Goal: Transaction & Acquisition: Purchase product/service

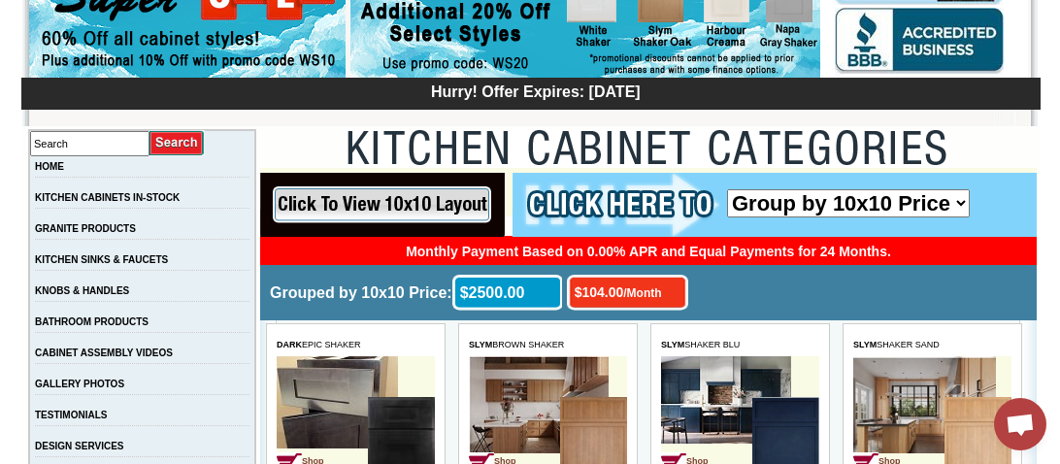
scroll to position [232, 0]
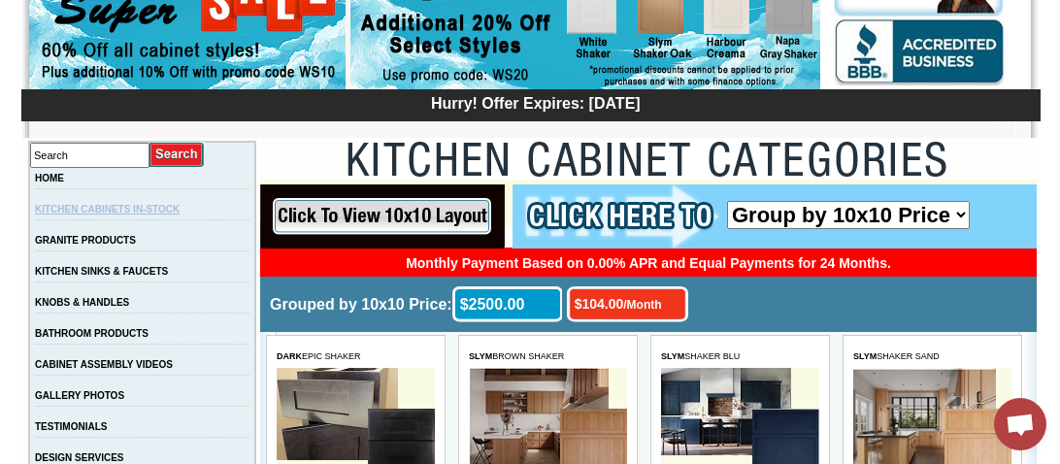
click at [161, 212] on link "KITCHEN CABINETS IN-STOCK" at bounding box center [107, 209] width 145 height 11
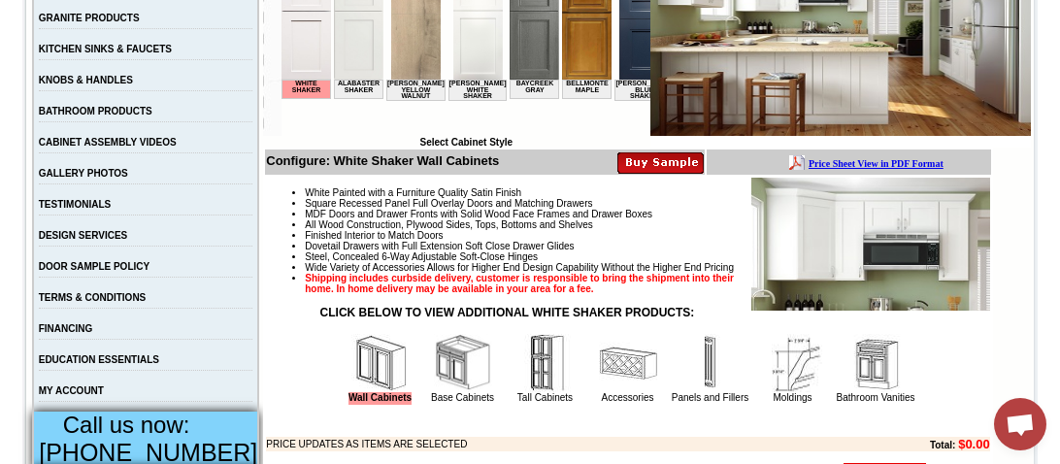
scroll to position [465, 0]
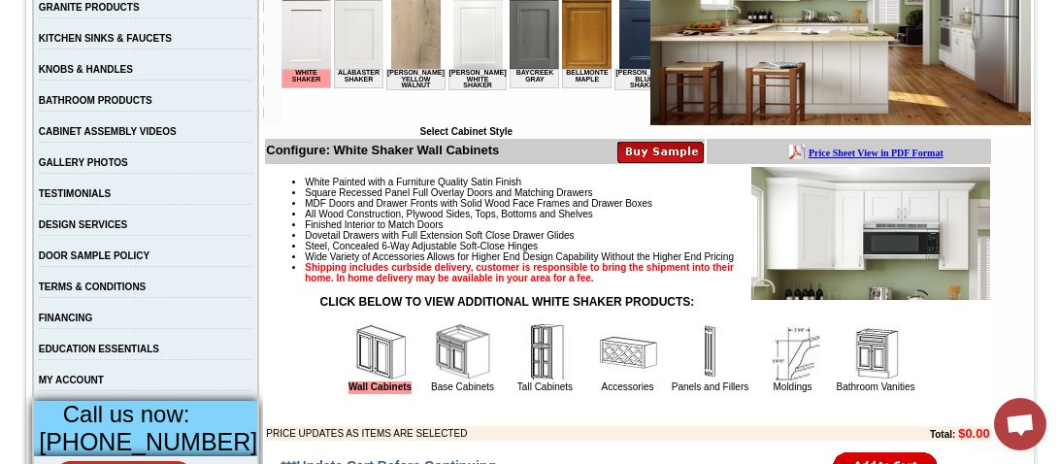
click at [524, 370] on img at bounding box center [545, 352] width 58 height 58
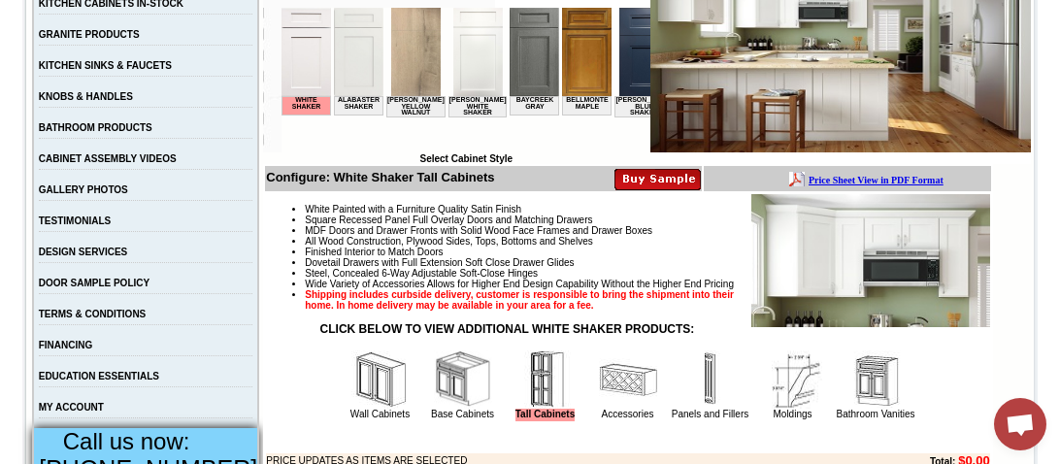
scroll to position [504, 0]
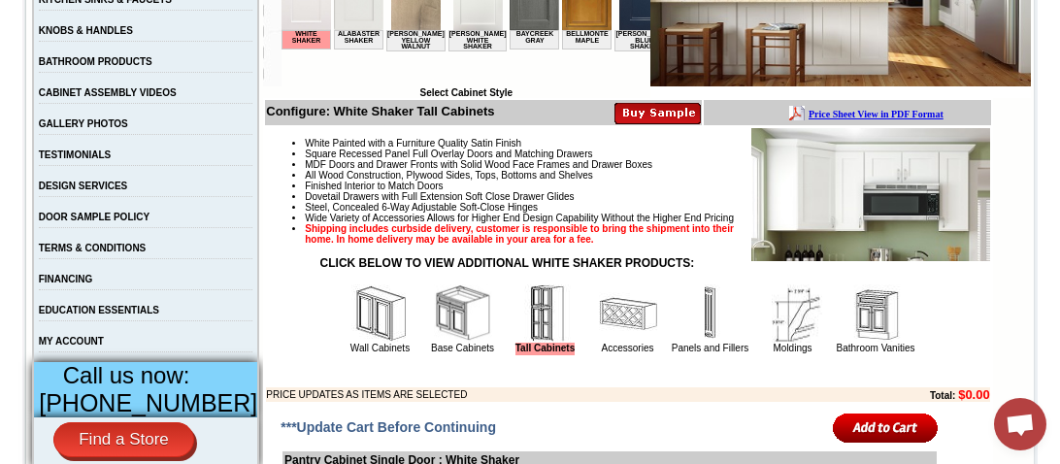
click at [373, 343] on img at bounding box center [380, 313] width 58 height 58
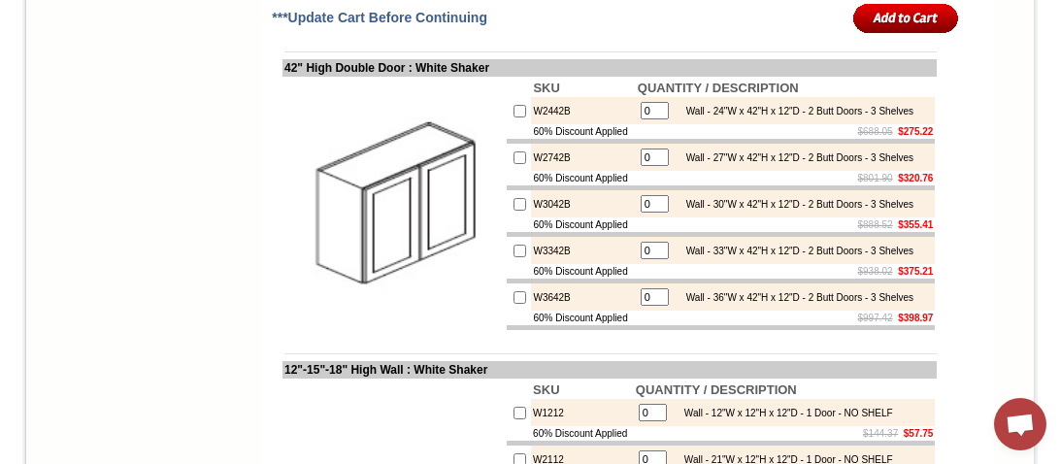
scroll to position [2444, 0]
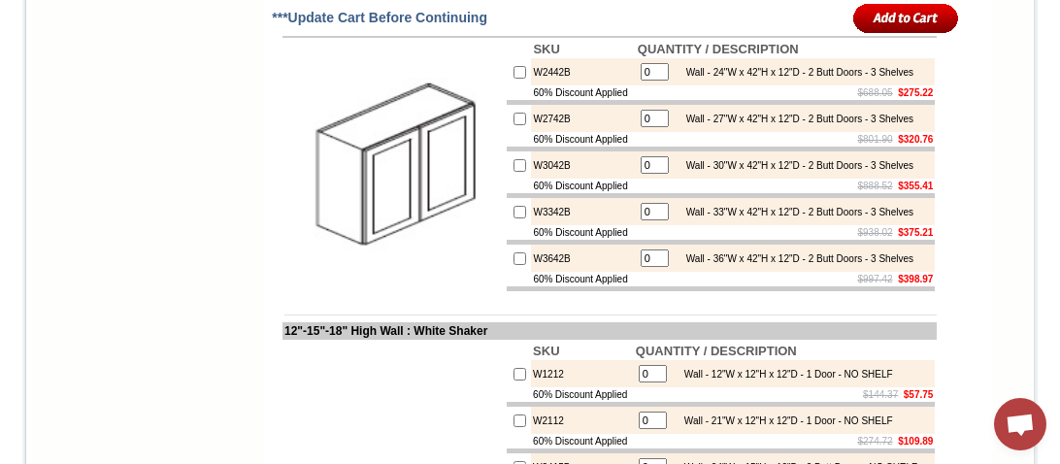
click at [381, 275] on img at bounding box center [393, 165] width 218 height 218
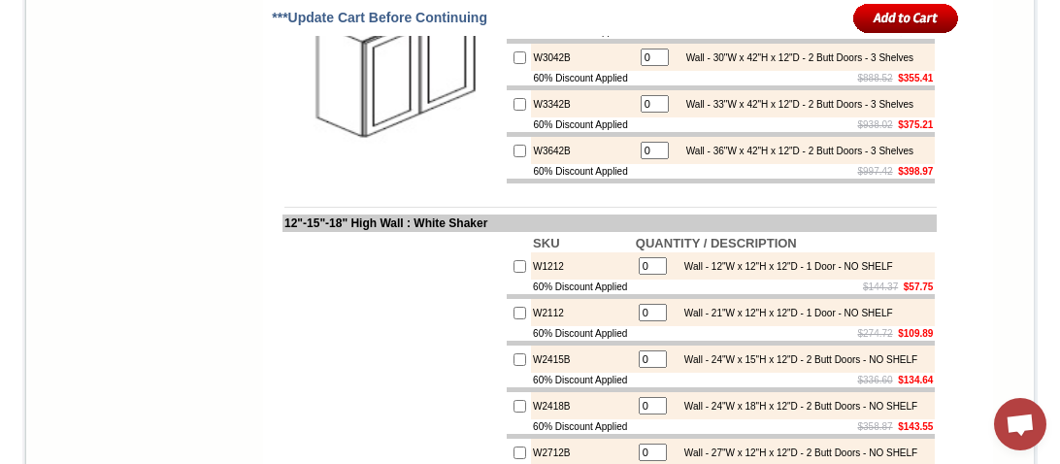
scroll to position [2561, 0]
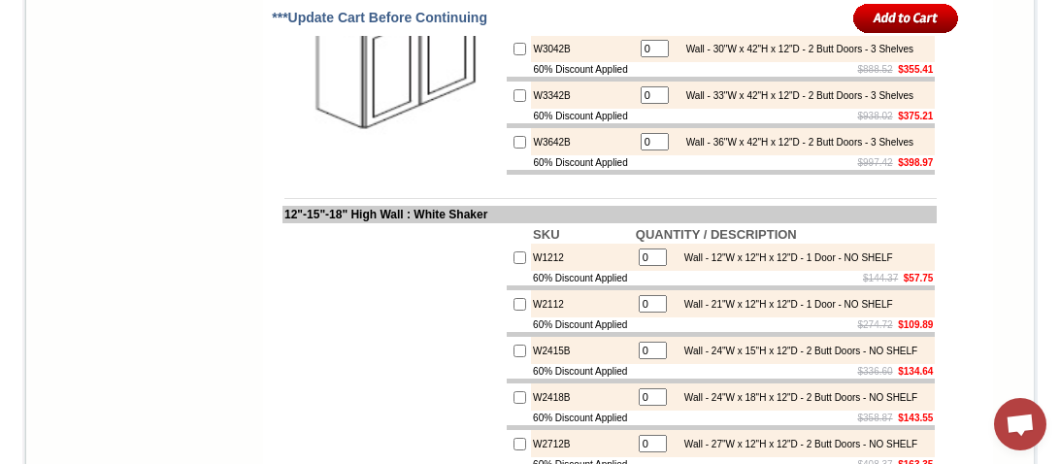
click at [379, 158] on img at bounding box center [393, 49] width 218 height 218
checkbox input "true"
type input "1"
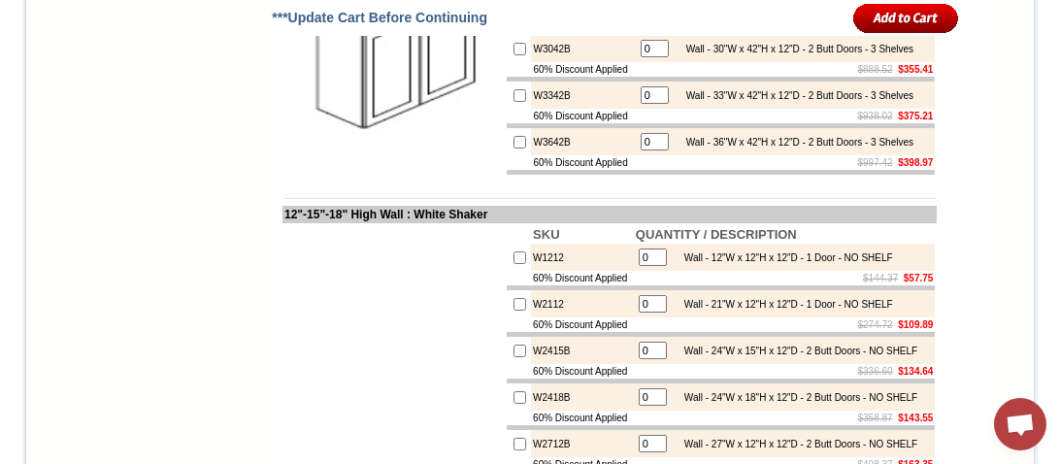
click at [871, 18] on input "image" at bounding box center [906, 18] width 106 height 32
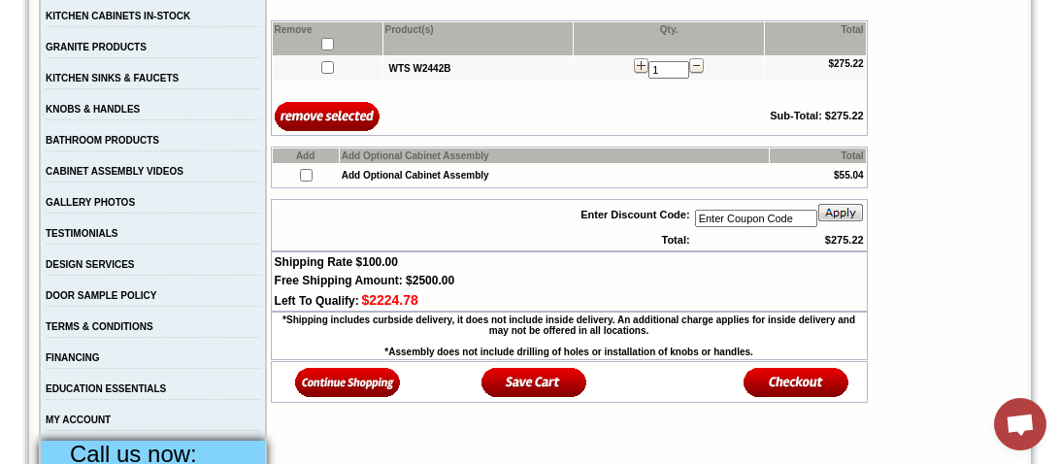
scroll to position [426, 0]
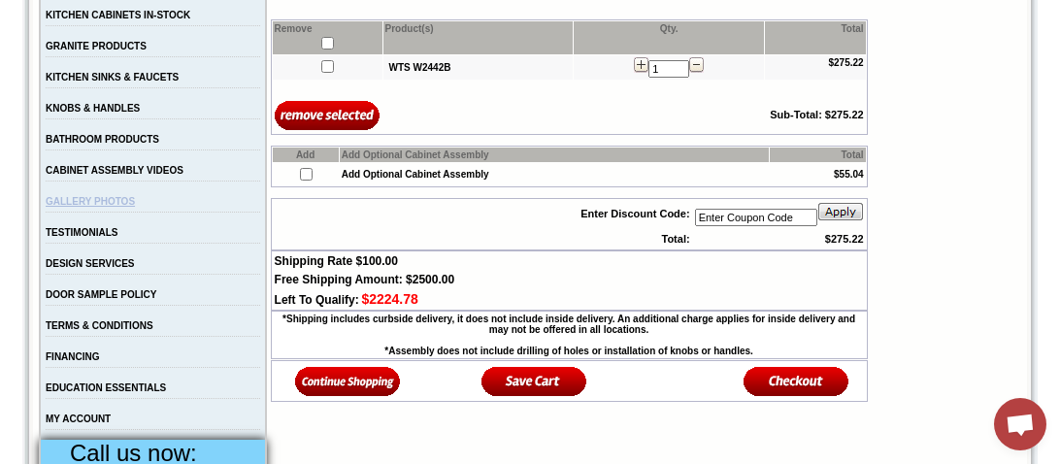
click at [133, 207] on link "GALLERY PHOTOS" at bounding box center [90, 201] width 89 height 11
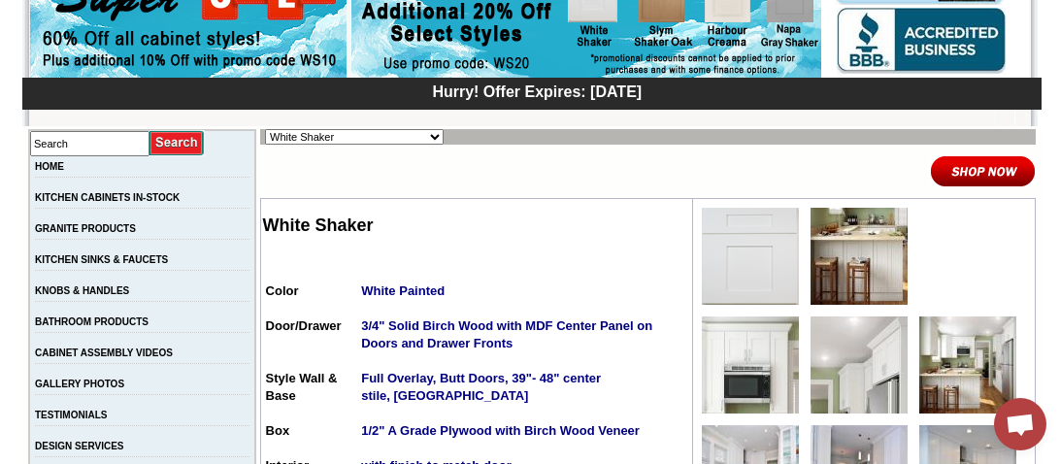
scroll to position [387, 0]
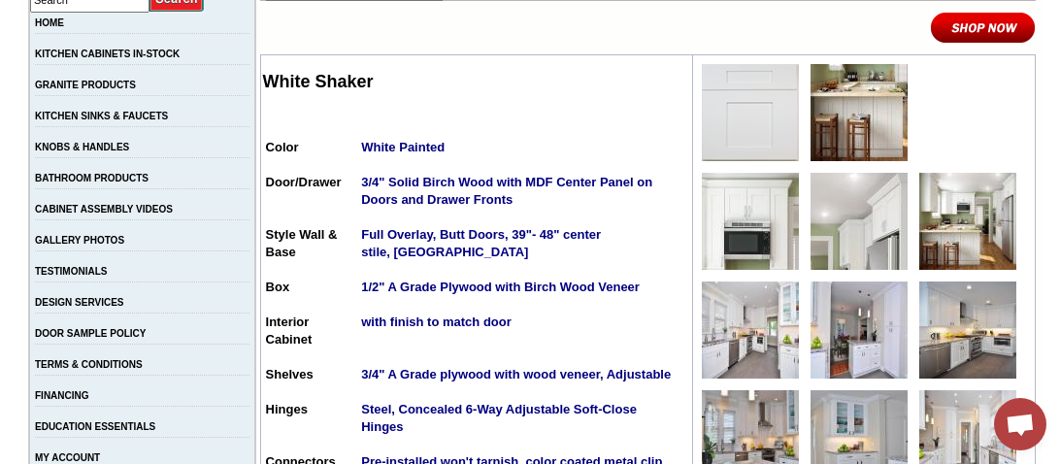
click at [730, 114] on img at bounding box center [750, 112] width 97 height 97
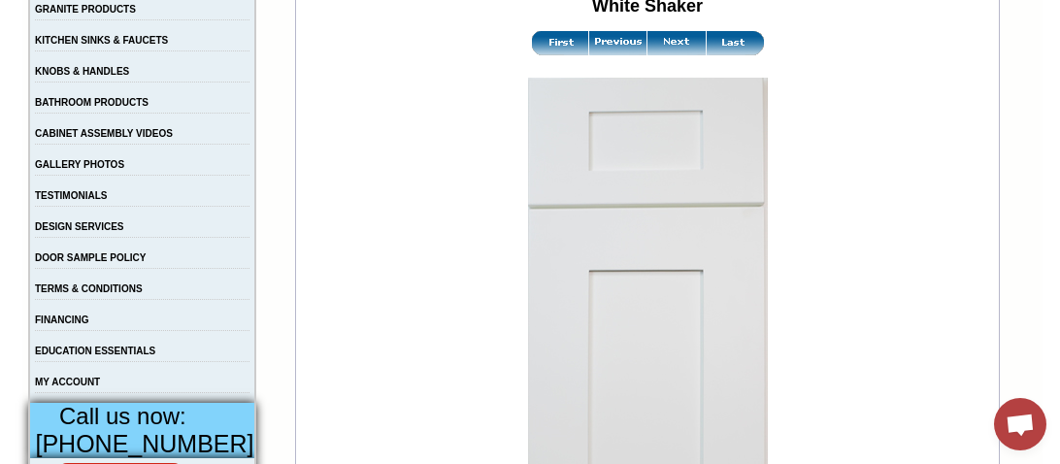
scroll to position [504, 0]
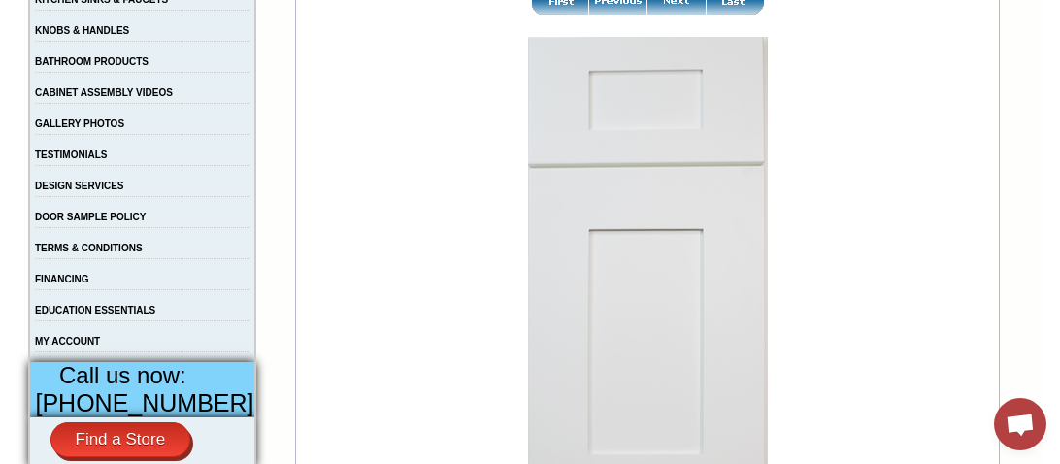
click at [666, 6] on img at bounding box center [676, 2] width 58 height 24
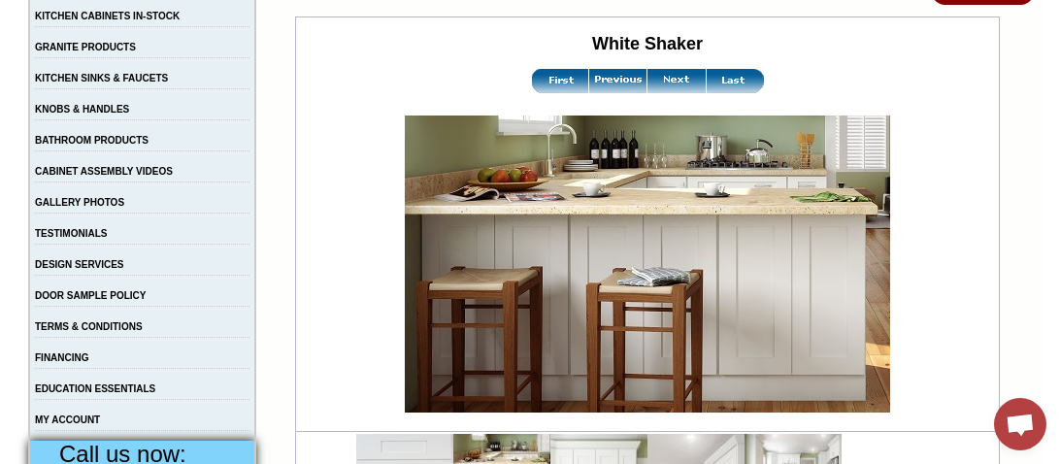
scroll to position [426, 0]
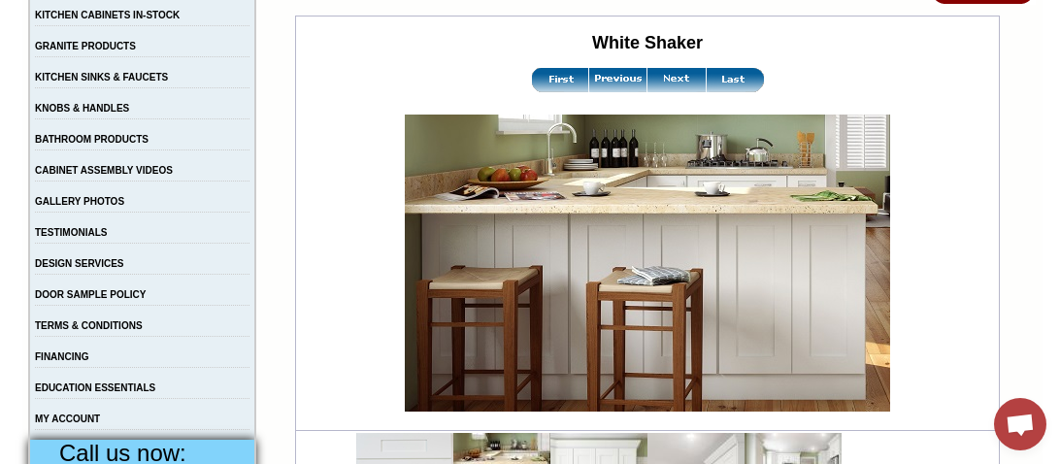
click at [671, 79] on img at bounding box center [676, 80] width 58 height 24
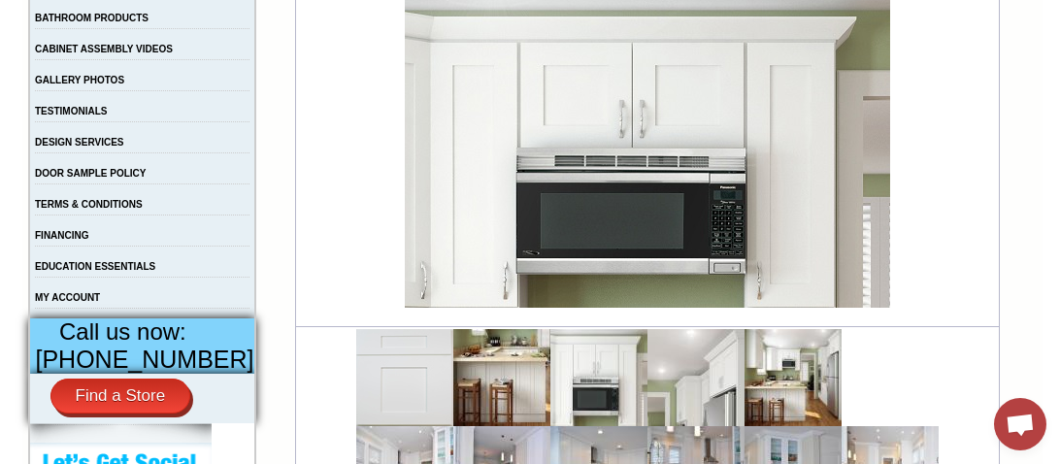
scroll to position [504, 0]
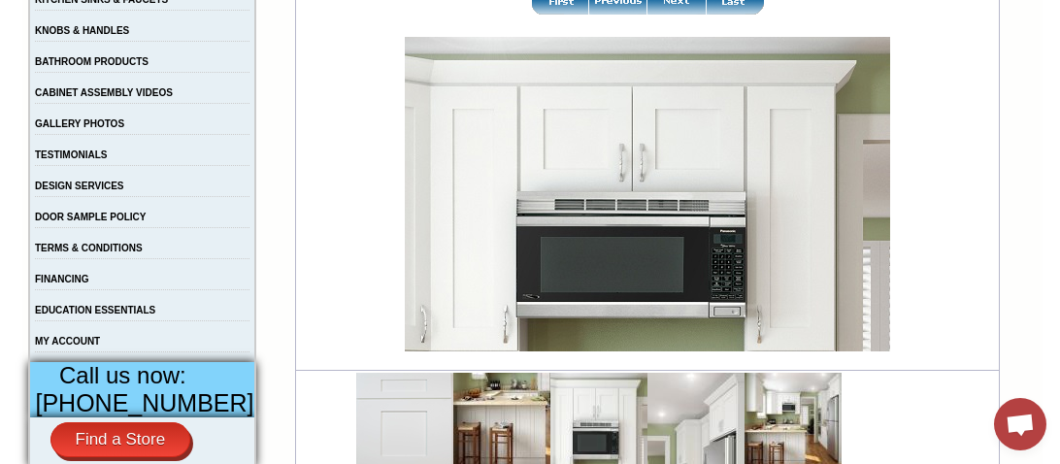
click at [657, 13] on img at bounding box center [676, 2] width 58 height 24
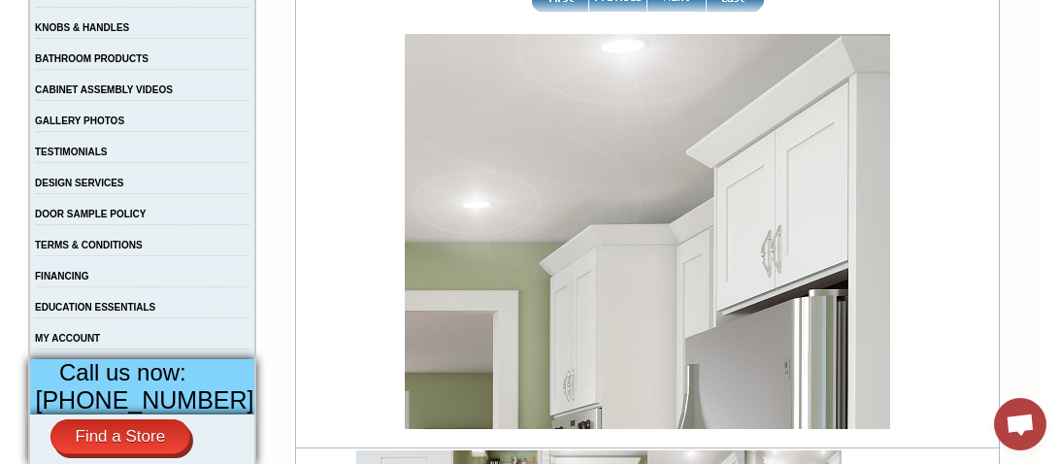
scroll to position [504, 0]
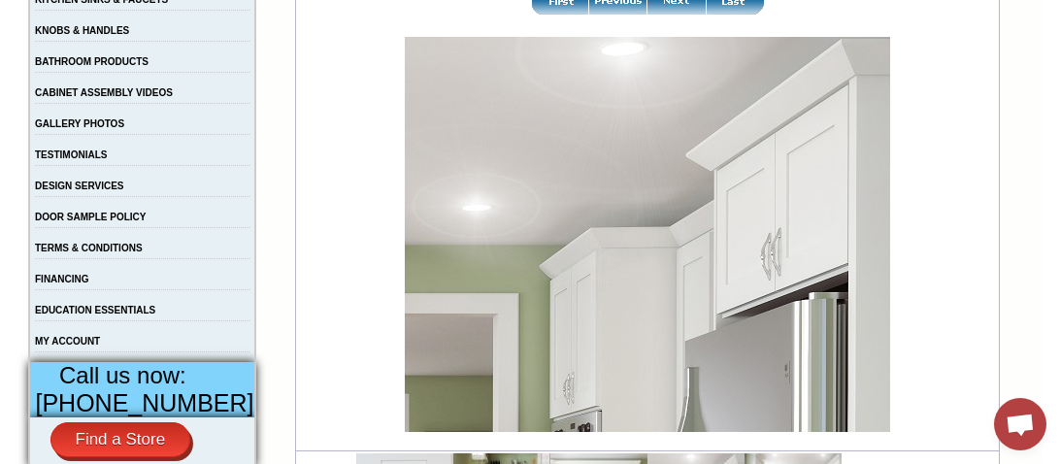
click at [671, 11] on img at bounding box center [676, 2] width 58 height 24
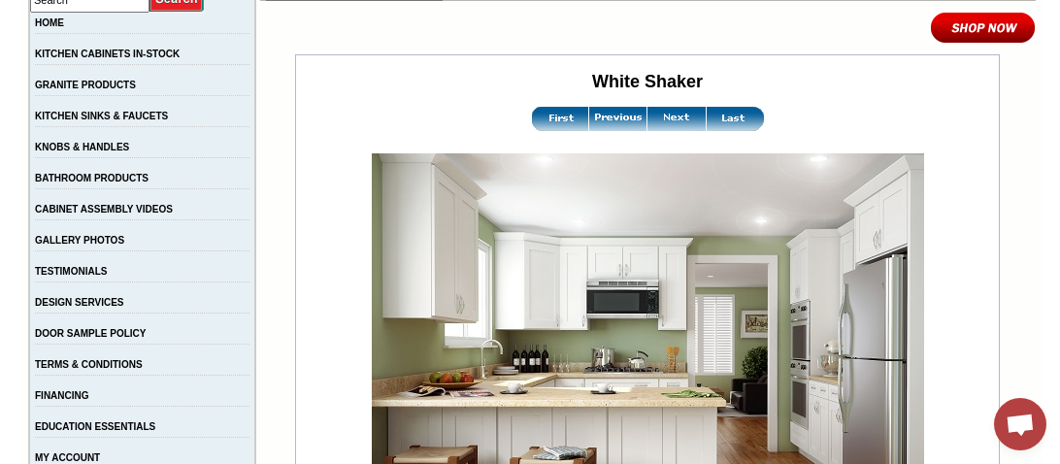
scroll to position [465, 0]
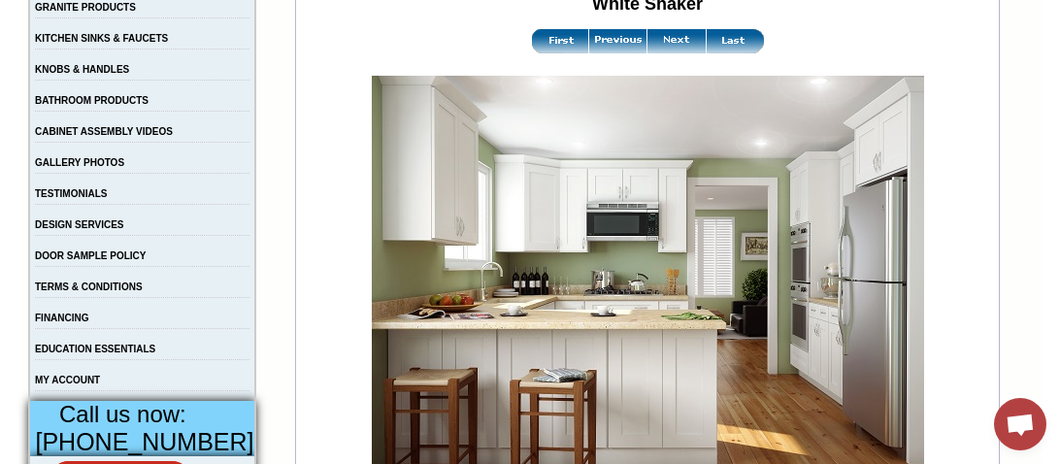
click at [657, 42] on img at bounding box center [676, 41] width 58 height 24
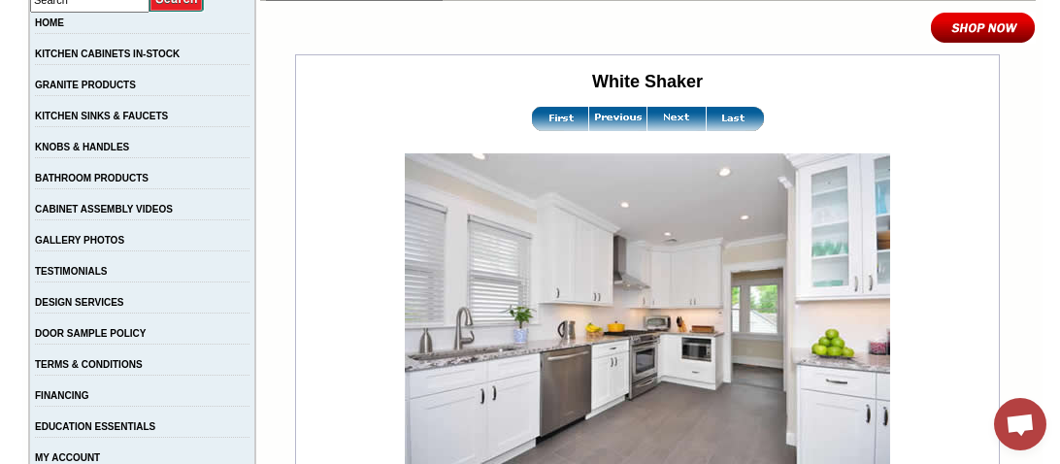
scroll to position [426, 0]
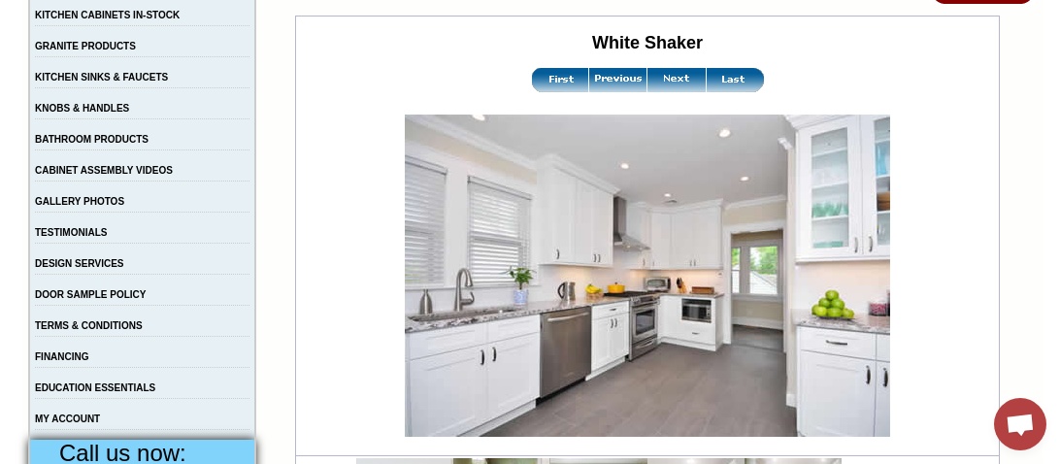
click at [673, 84] on img at bounding box center [676, 80] width 58 height 24
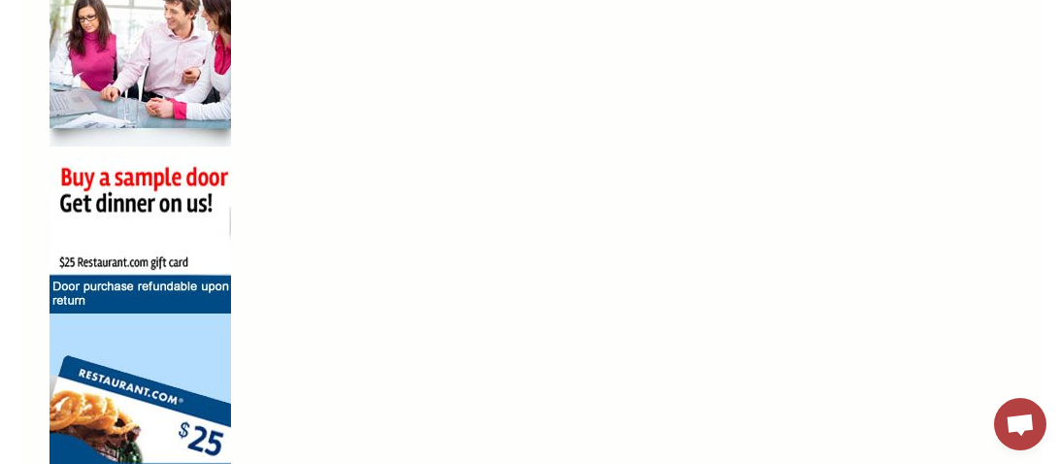
scroll to position [1396, 0]
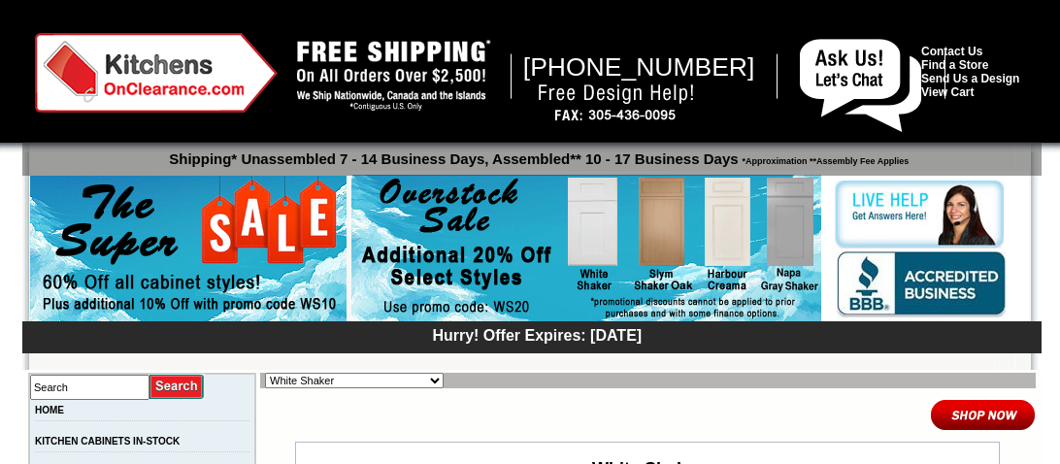
scroll to position [426, 20]
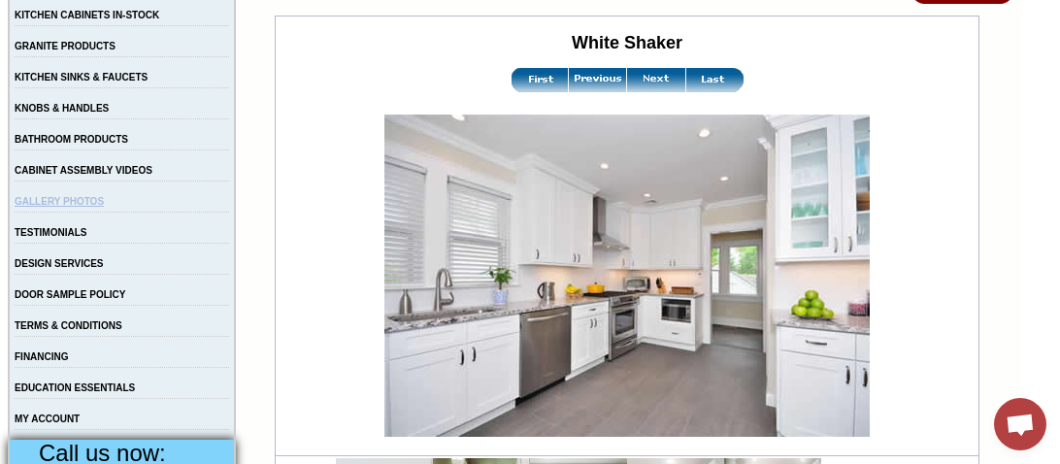
click at [70, 207] on link "GALLERY PHOTOS" at bounding box center [59, 201] width 89 height 11
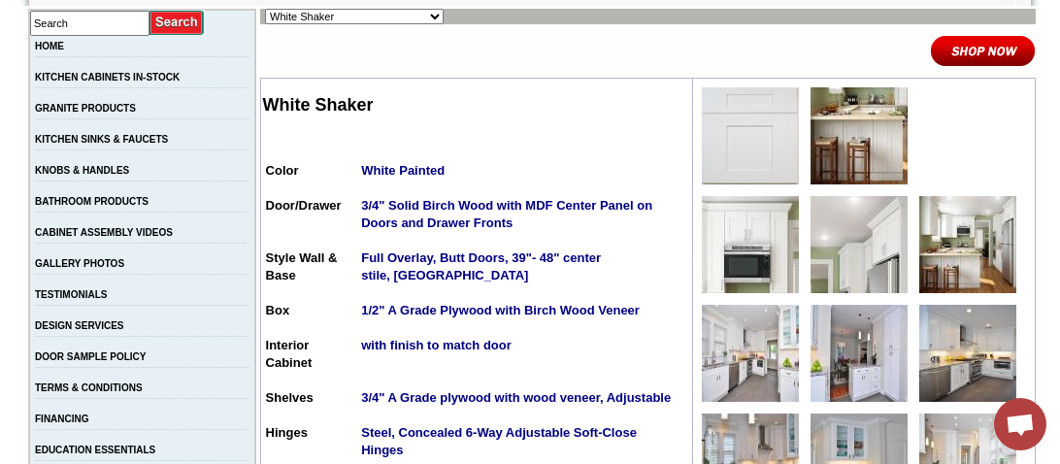
scroll to position [348, 0]
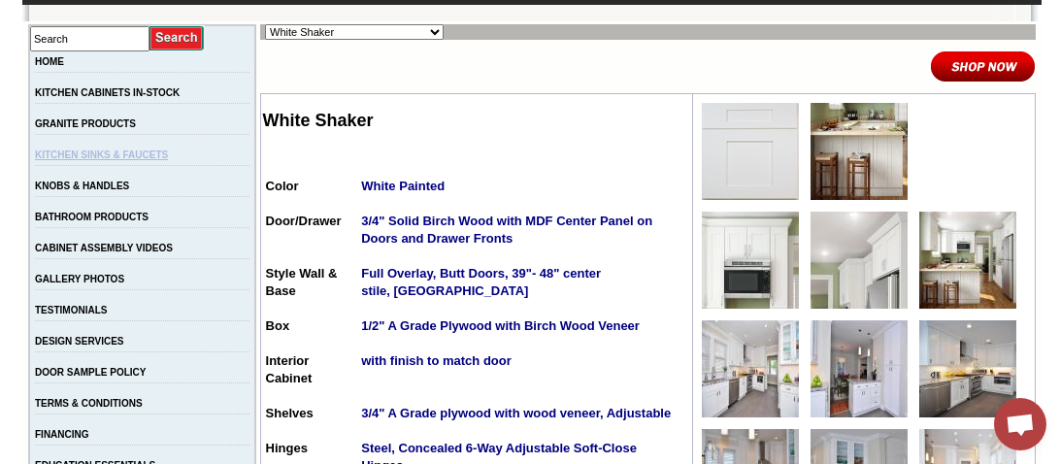
click at [124, 160] on link "KITCHEN SINKS & FAUCETS" at bounding box center [101, 154] width 133 height 11
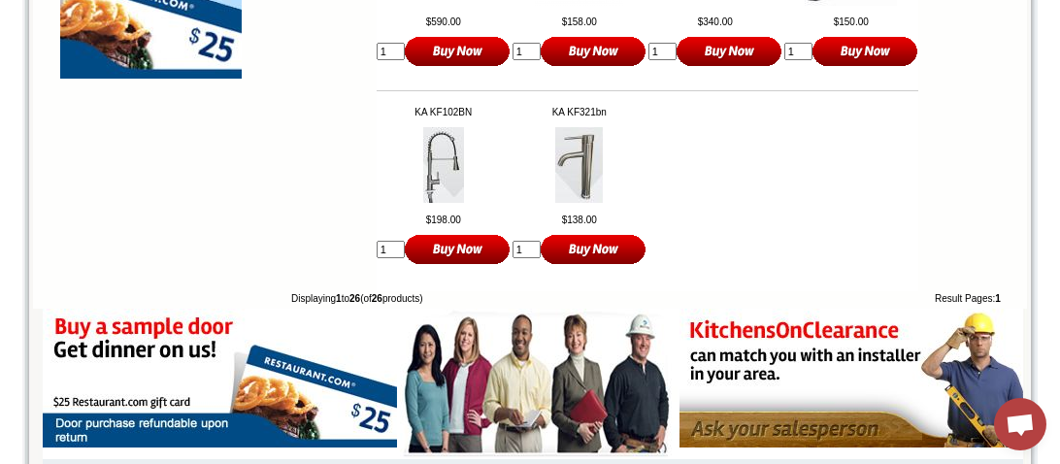
scroll to position [1823, 0]
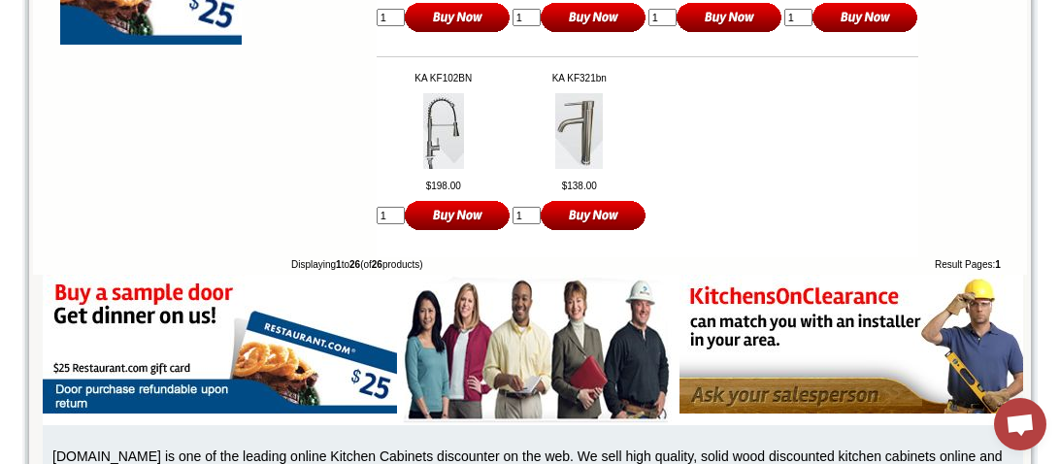
click at [425, 154] on img at bounding box center [443, 131] width 41 height 76
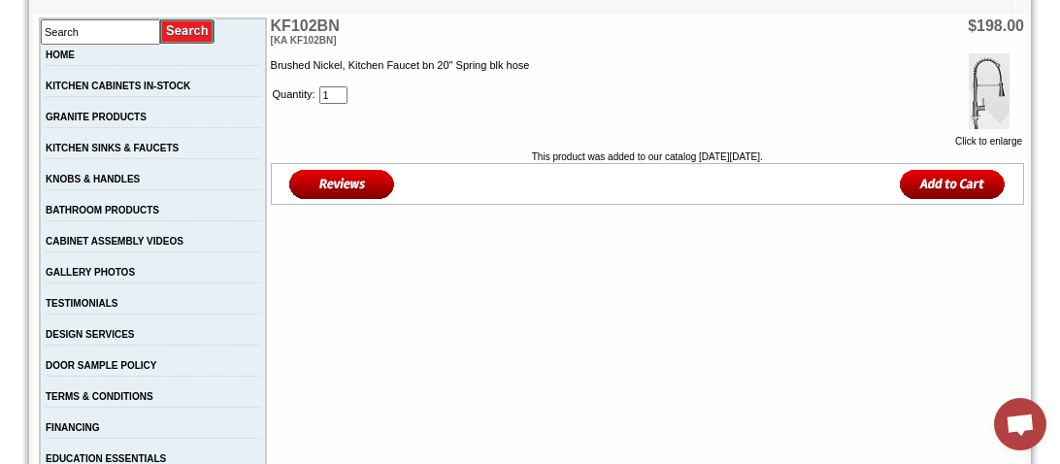
scroll to position [348, 0]
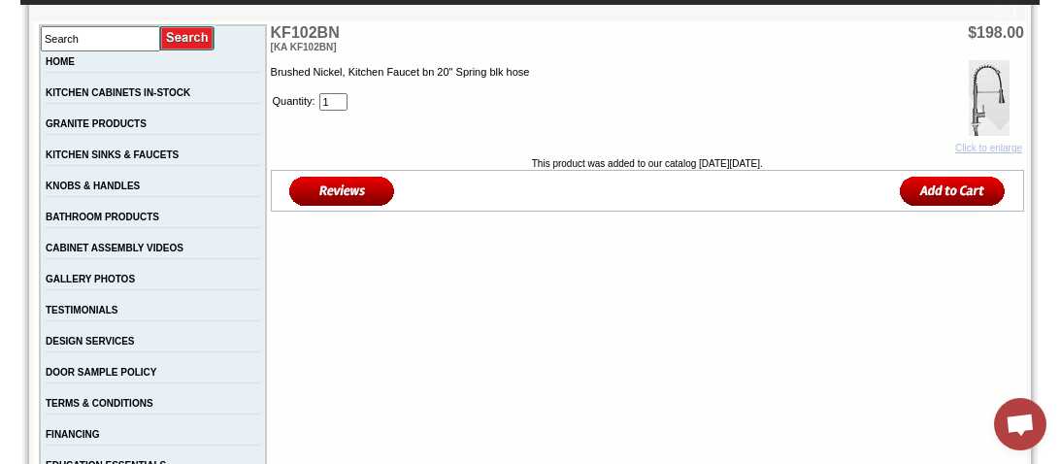
click at [983, 122] on img at bounding box center [989, 98] width 41 height 76
click at [83, 191] on link "KNOBS & HANDLES" at bounding box center [93, 186] width 94 height 11
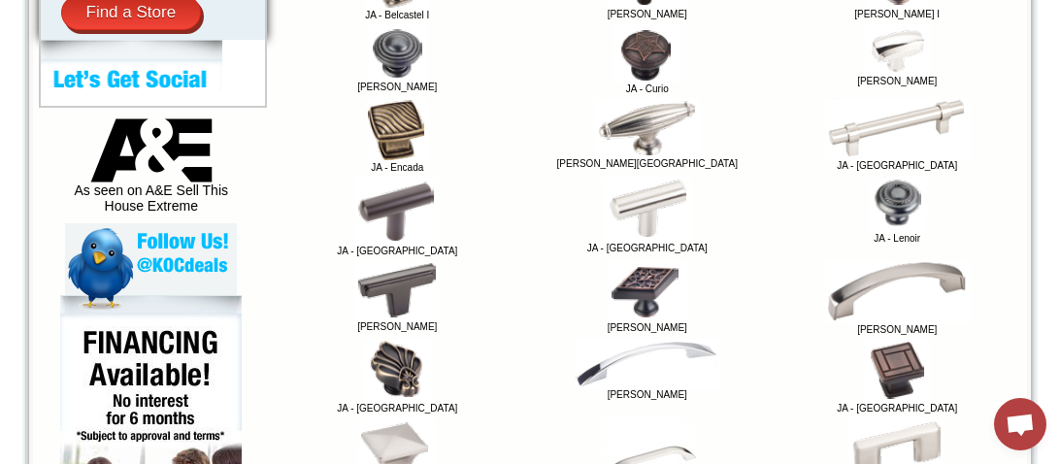
scroll to position [1009, 0]
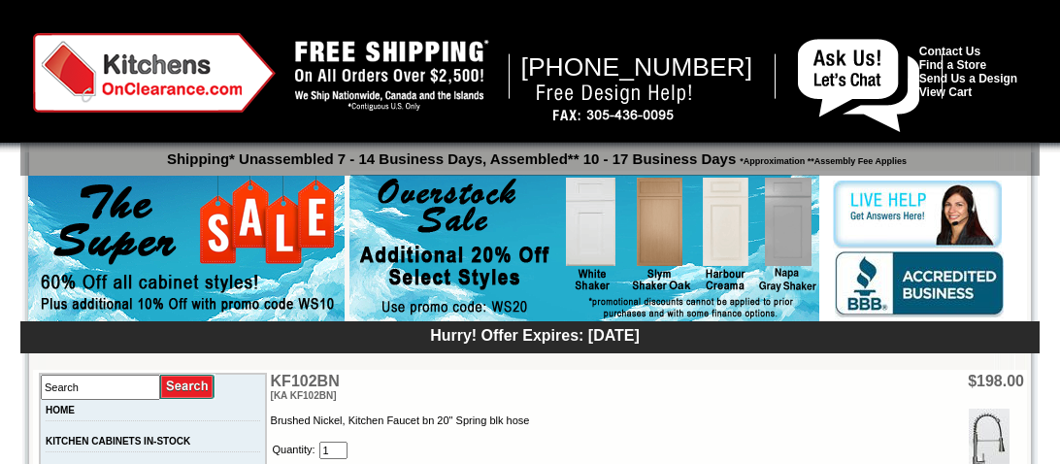
scroll to position [348, 0]
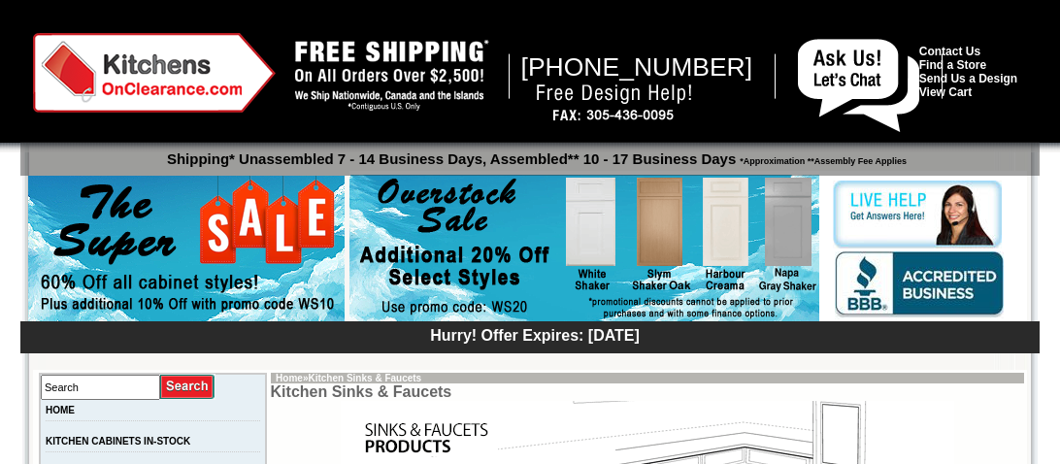
scroll to position [1823, 0]
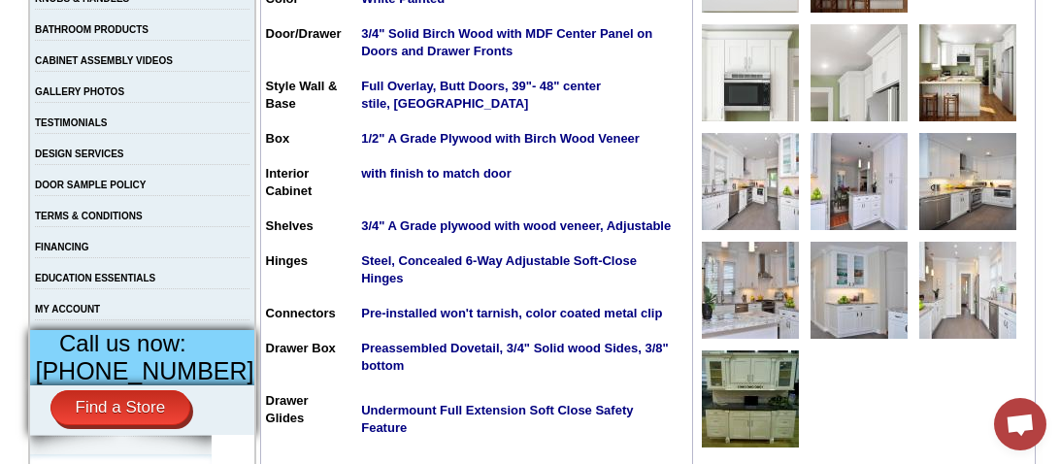
scroll to position [581, 0]
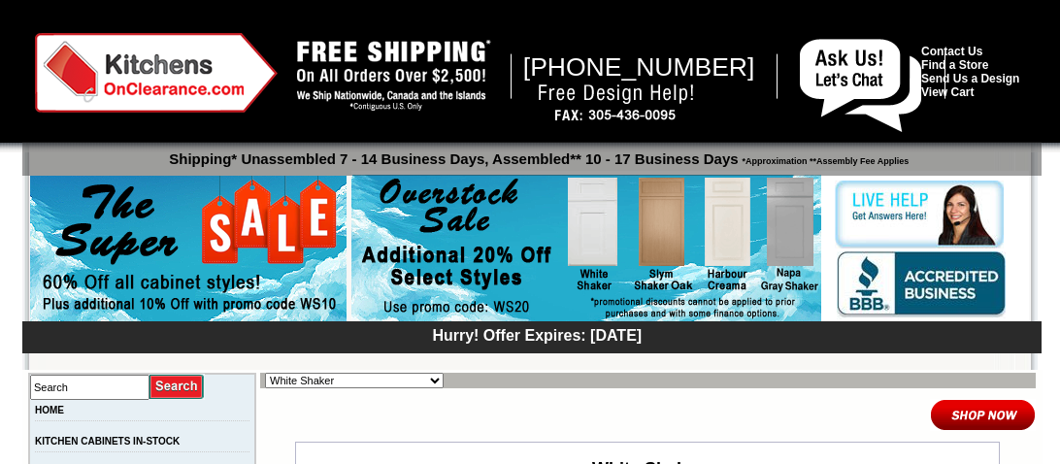
scroll to position [426, 20]
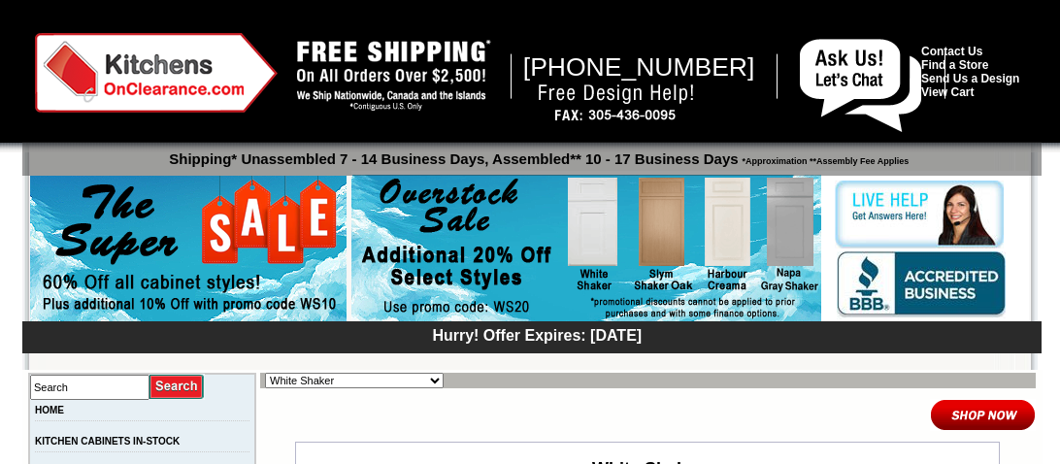
scroll to position [504, 20]
